Goal: Task Accomplishment & Management: Use online tool/utility

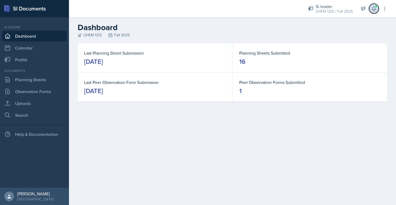
click at [373, 6] on icon at bounding box center [374, 8] width 5 height 5
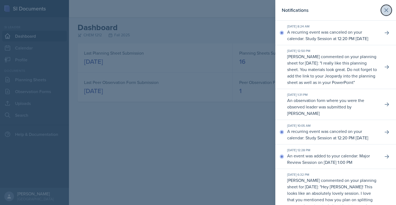
click at [387, 9] on icon at bounding box center [386, 10] width 6 height 6
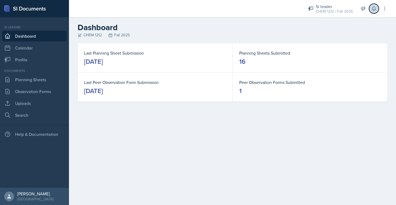
click at [372, 11] on icon at bounding box center [374, 8] width 5 height 5
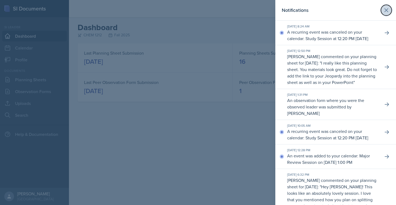
click at [389, 12] on icon at bounding box center [386, 10] width 6 height 6
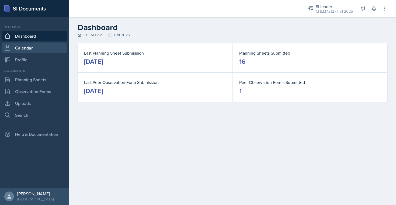
click at [30, 51] on link "Calendar" at bounding box center [34, 48] width 65 height 11
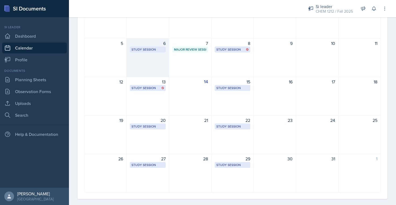
scroll to position [78, 0]
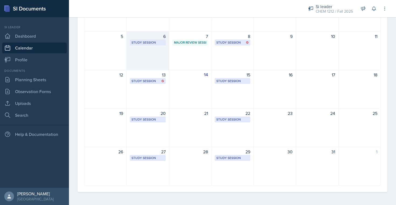
click at [135, 141] on div "20 Study Session Academic Learning Center 2102 12:20 PM - 1:10 PM" at bounding box center [148, 128] width 42 height 39
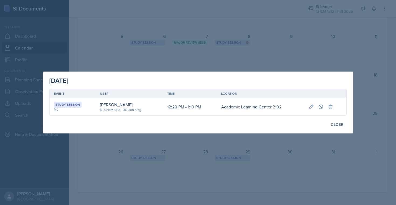
click at [133, 150] on div at bounding box center [198, 102] width 396 height 205
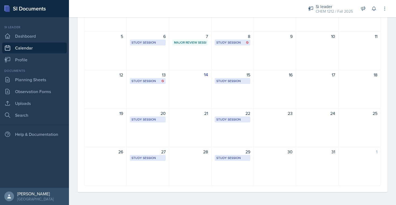
click at [25, 85] on div "Documents Planning Sheets Observation Forms Uploads Search" at bounding box center [34, 94] width 65 height 52
click at [25, 82] on link "Planning Sheets" at bounding box center [34, 79] width 65 height 11
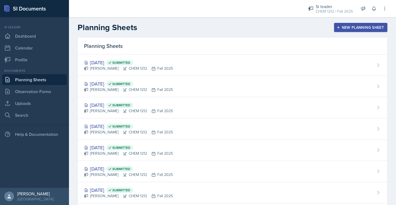
click at [341, 25] on button "New Planning Sheet" at bounding box center [360, 27] width 53 height 9
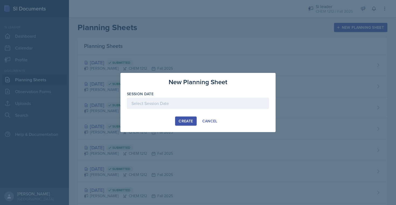
click at [226, 104] on div at bounding box center [198, 103] width 142 height 11
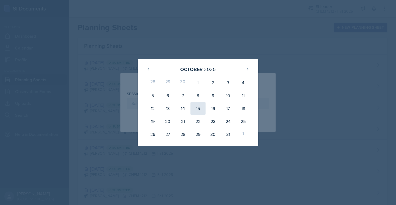
click at [194, 107] on div "15" at bounding box center [198, 108] width 15 height 13
type input "[DATE]"
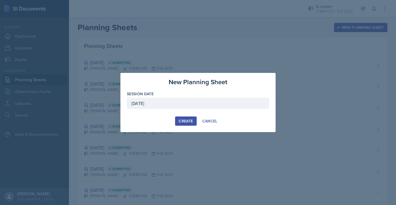
click at [185, 124] on button "Create" at bounding box center [185, 121] width 21 height 9
